Goal: Use online tool/utility: Use online tool/utility

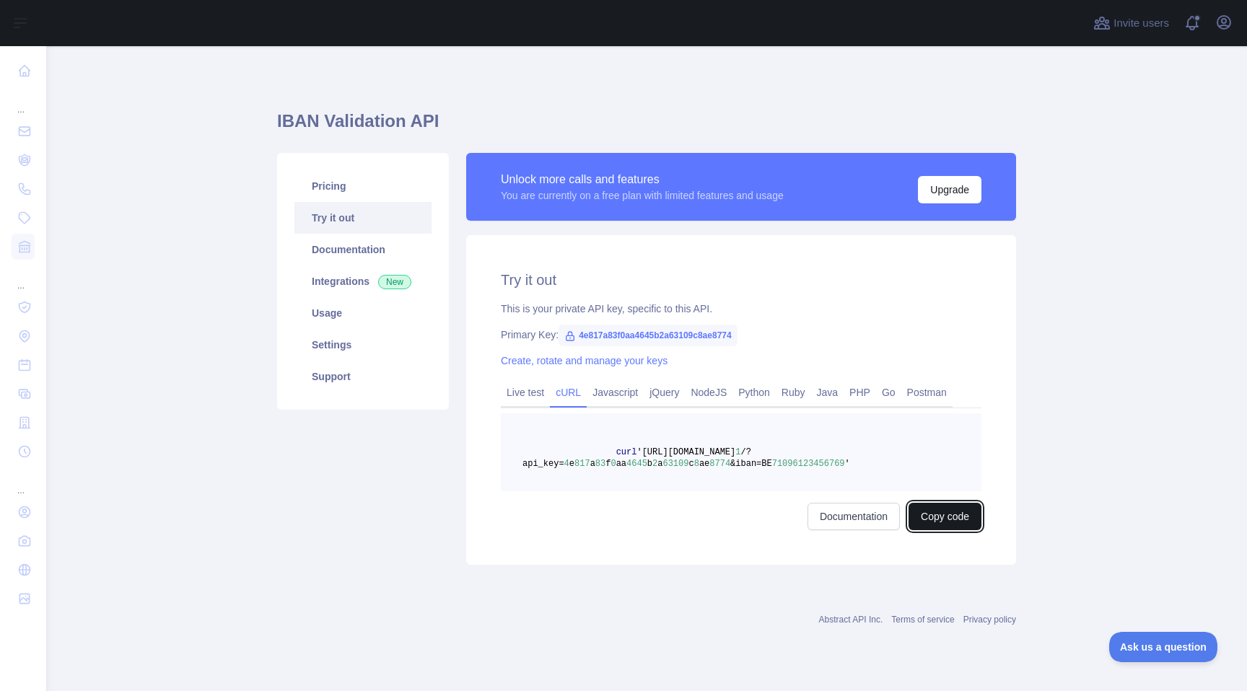
click at [956, 524] on button "Copy code" at bounding box center [944, 516] width 73 height 27
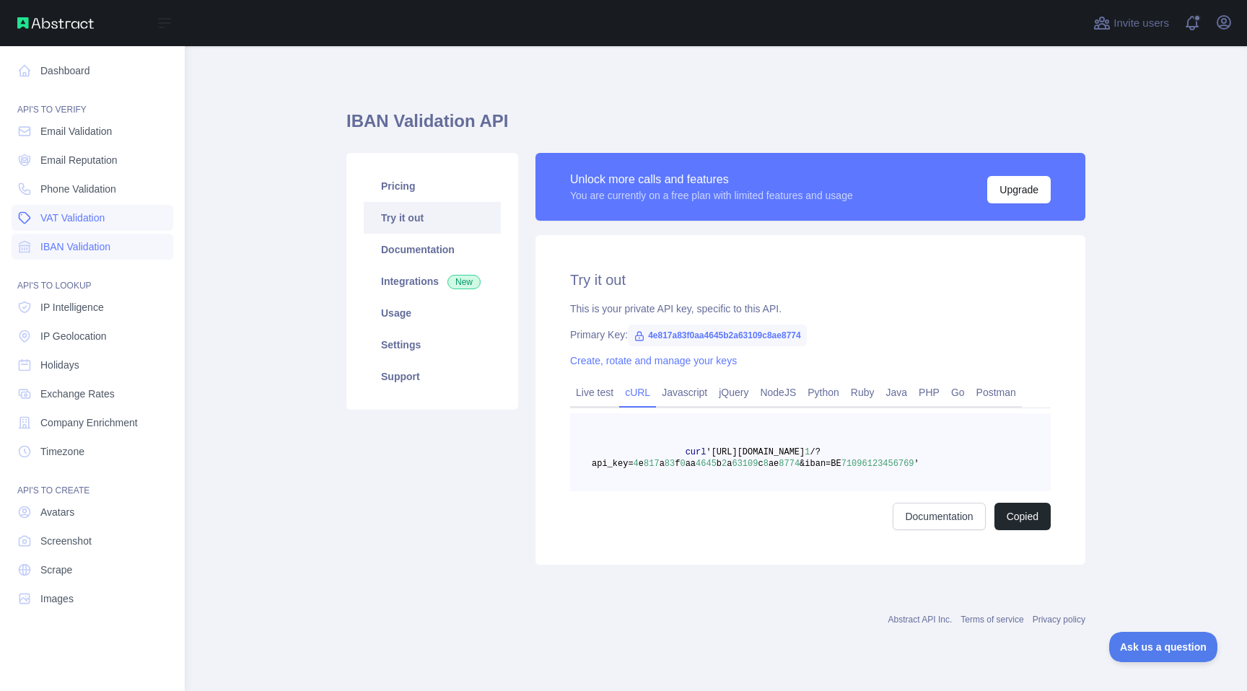
click at [94, 209] on link "VAT Validation" at bounding box center [93, 218] width 162 height 26
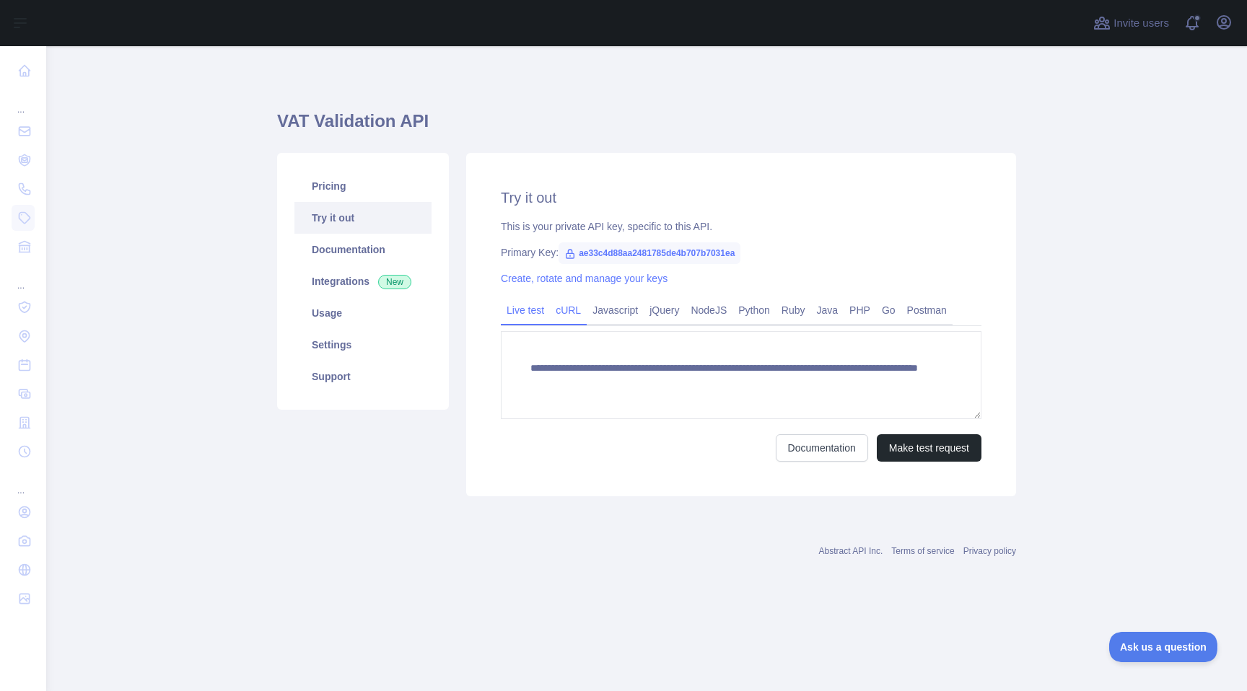
click at [577, 305] on link "cURL" at bounding box center [568, 310] width 37 height 23
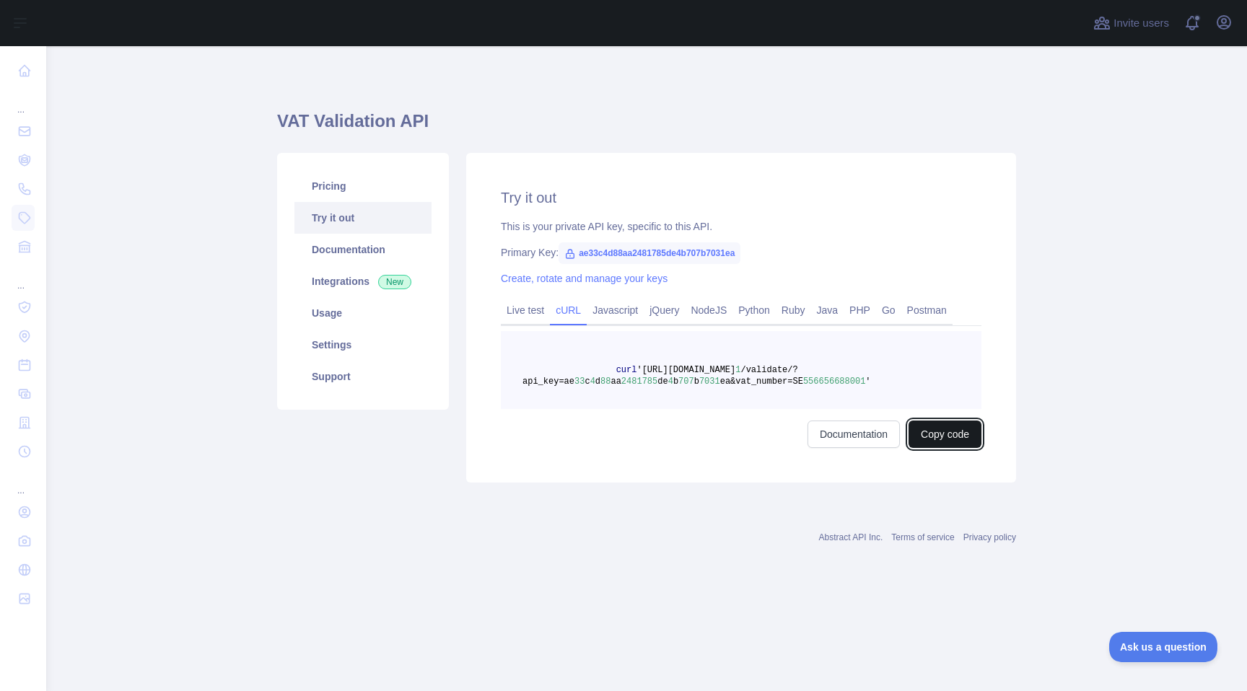
click at [914, 434] on button "Copy code" at bounding box center [944, 434] width 73 height 27
